Goal: Task Accomplishment & Management: Use online tool/utility

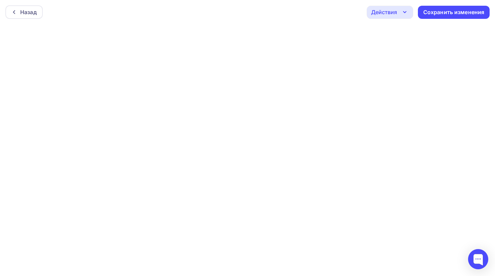
scroll to position [2, 0]
click at [239, 17] on div "Назад Действия Отправить тестовое письмо Предпросмотр Выйти без сохранения Сохр…" at bounding box center [247, 10] width 495 height 24
click at [433, 8] on div "Сохранить изменения" at bounding box center [453, 11] width 61 height 8
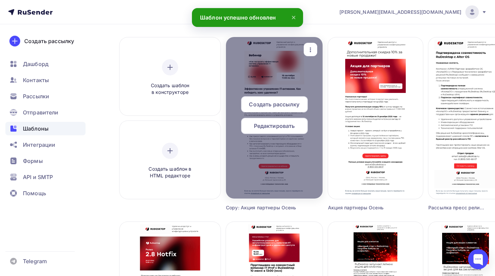
scroll to position [48, 0]
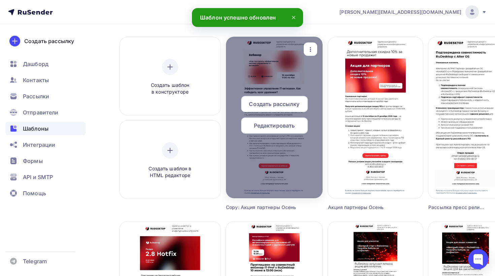
click at [297, 128] on div "Редактировать" at bounding box center [274, 125] width 67 height 16
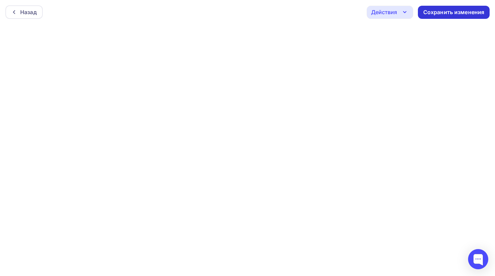
click at [429, 12] on div "Сохранить изменения" at bounding box center [453, 12] width 61 height 8
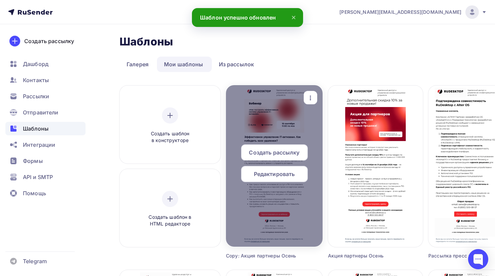
click at [286, 171] on span "Редактировать" at bounding box center [274, 174] width 41 height 8
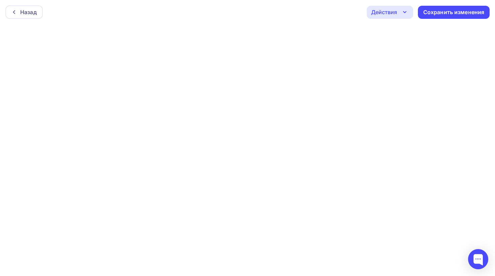
click at [407, 13] on icon "button" at bounding box center [404, 12] width 8 height 8
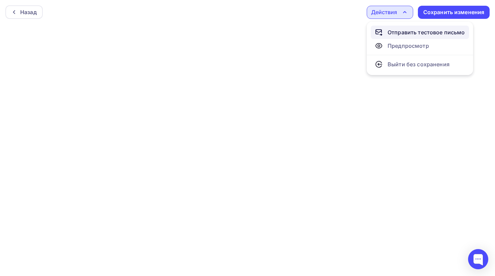
click at [409, 32] on div "Отправить тестовое письмо" at bounding box center [425, 32] width 77 height 8
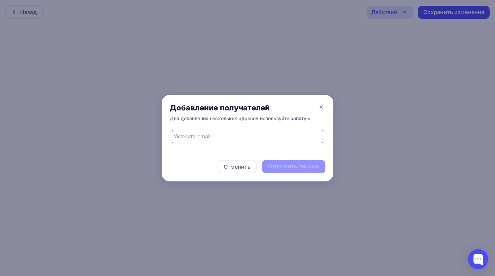
type input "f"
type input "[PERSON_NAME]"
type input "[PERSON_NAME][EMAIL_ADDRESS][DOMAIN_NAME]"
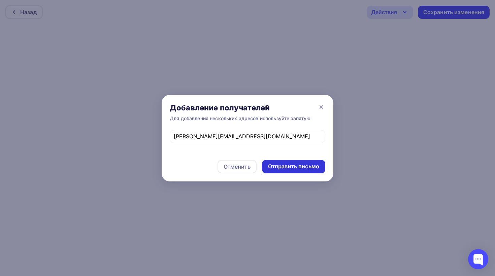
click at [282, 164] on div "Отправить письмо" at bounding box center [293, 167] width 51 height 8
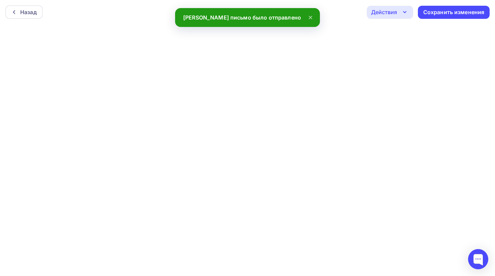
click at [381, 11] on div "Действия" at bounding box center [384, 12] width 26 height 8
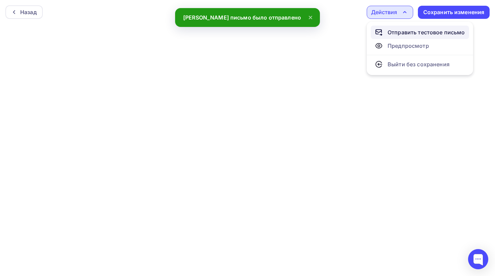
click at [397, 30] on div "Отправить тестовое письмо" at bounding box center [425, 32] width 77 height 8
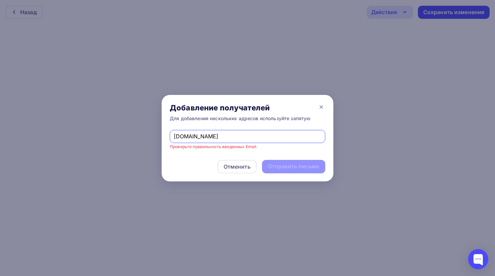
type input "[PERSON_NAME][EMAIL_ADDRESS][DOMAIN_NAME]"
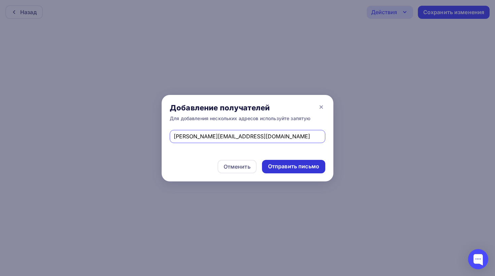
click at [281, 165] on div "Отправить письмо" at bounding box center [293, 167] width 51 height 8
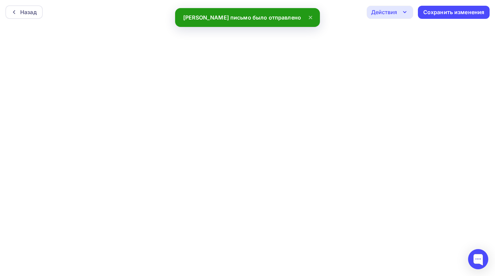
click at [387, 11] on div "Действия" at bounding box center [384, 12] width 26 height 8
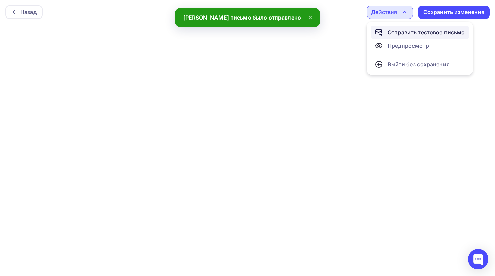
click at [387, 34] on div "Отправить тестовое письмо" at bounding box center [420, 32] width 90 height 8
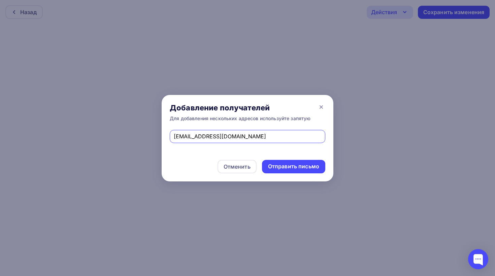
type input "[EMAIL_ADDRESS][DOMAIN_NAME]"
click at [185, 142] on div "[EMAIL_ADDRESS][DOMAIN_NAME]" at bounding box center [247, 136] width 155 height 13
click at [253, 139] on input "[EMAIL_ADDRESS][DOMAIN_NAME]" at bounding box center [248, 136] width 148 height 8
click at [247, 150] on div "[EMAIL_ADDRESS][DOMAIN_NAME]" at bounding box center [248, 141] width 172 height 22
click at [303, 168] on div "Отправить письмо" at bounding box center [293, 167] width 51 height 8
